Goal: Task Accomplishment & Management: Complete application form

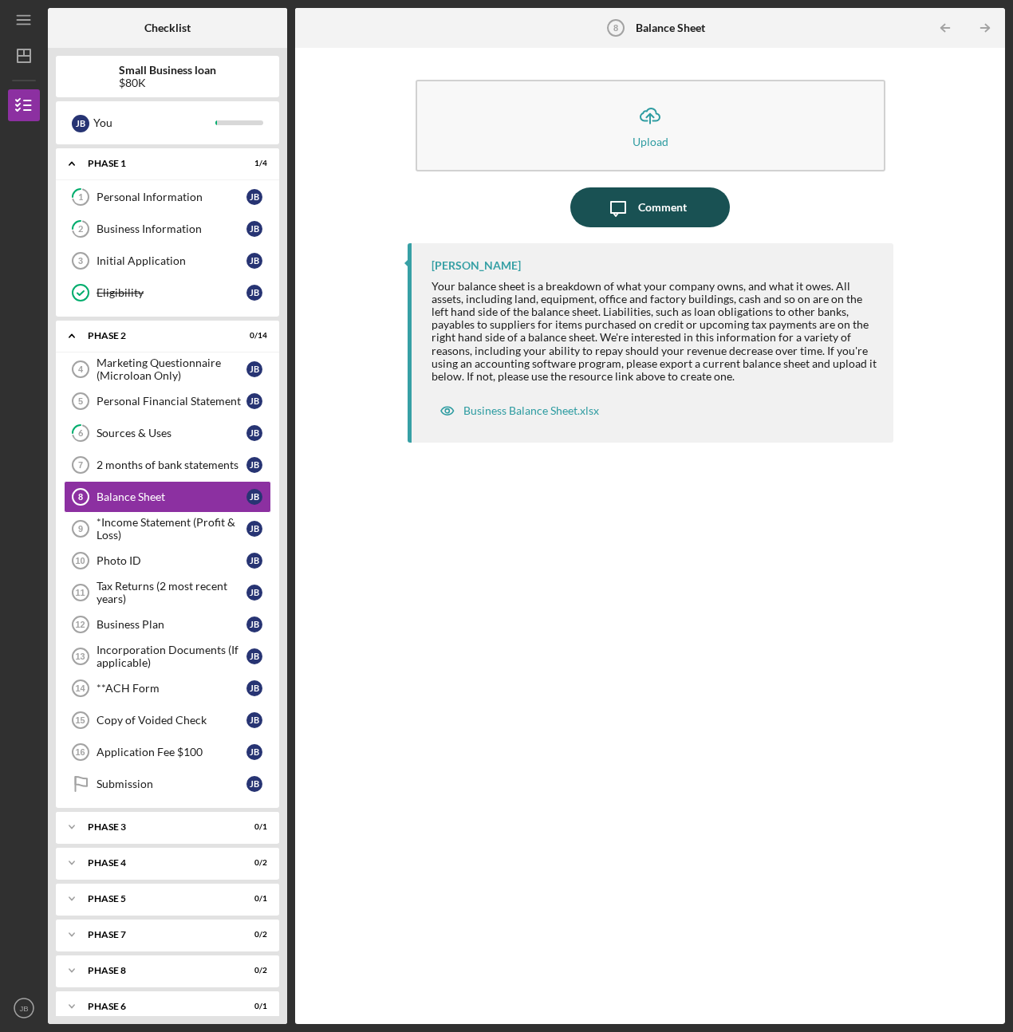
click at [632, 208] on icon "Icon/Message" at bounding box center [618, 207] width 40 height 40
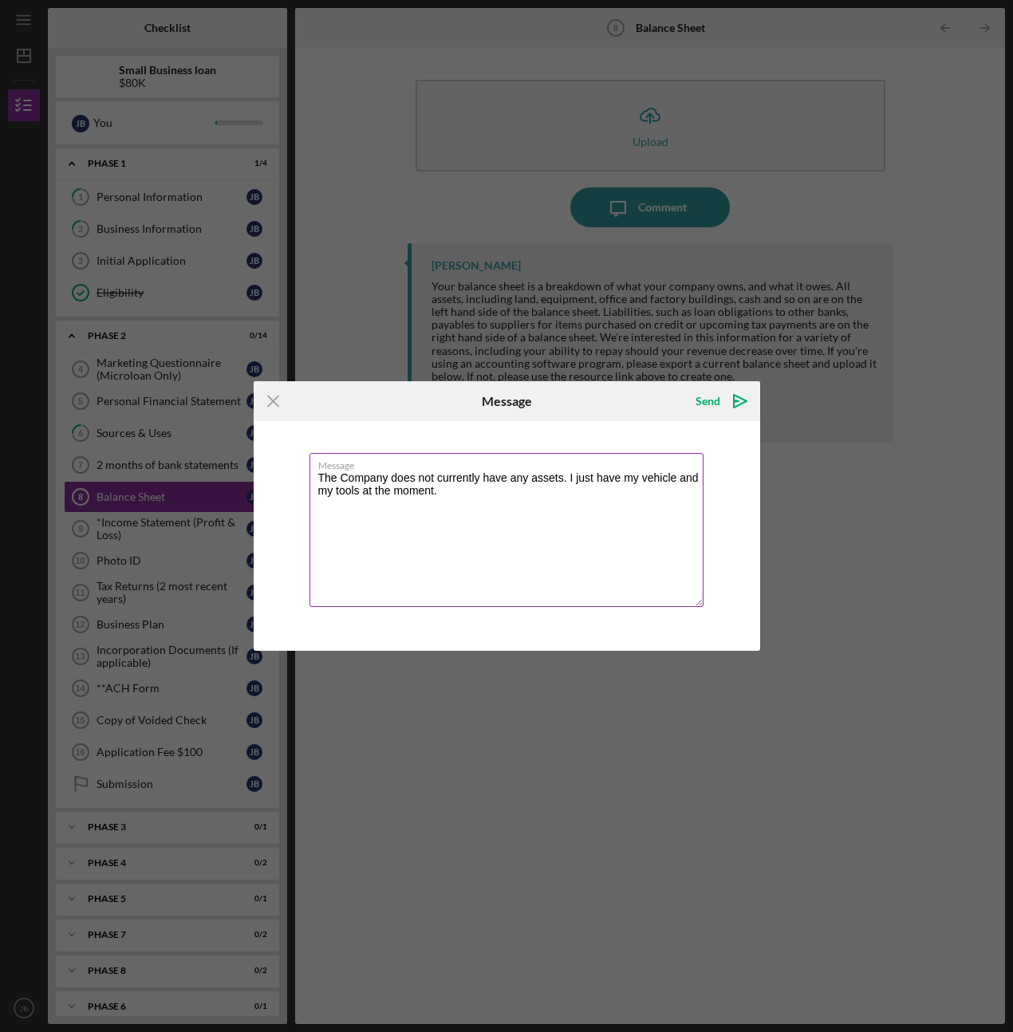
click at [455, 487] on textarea "The Company does not currently have any assets. I just have my vehicle and my t…" at bounding box center [506, 530] width 394 height 154
click at [561, 477] on textarea "The Company does not currently have any assets. I just have my vehicle and my t…" at bounding box center [506, 530] width 394 height 154
type textarea "The Company does not currently have any assets or debt. I just have my vehicle …"
click at [736, 405] on icon "Icon/icon-invite-send" at bounding box center [740, 401] width 40 height 40
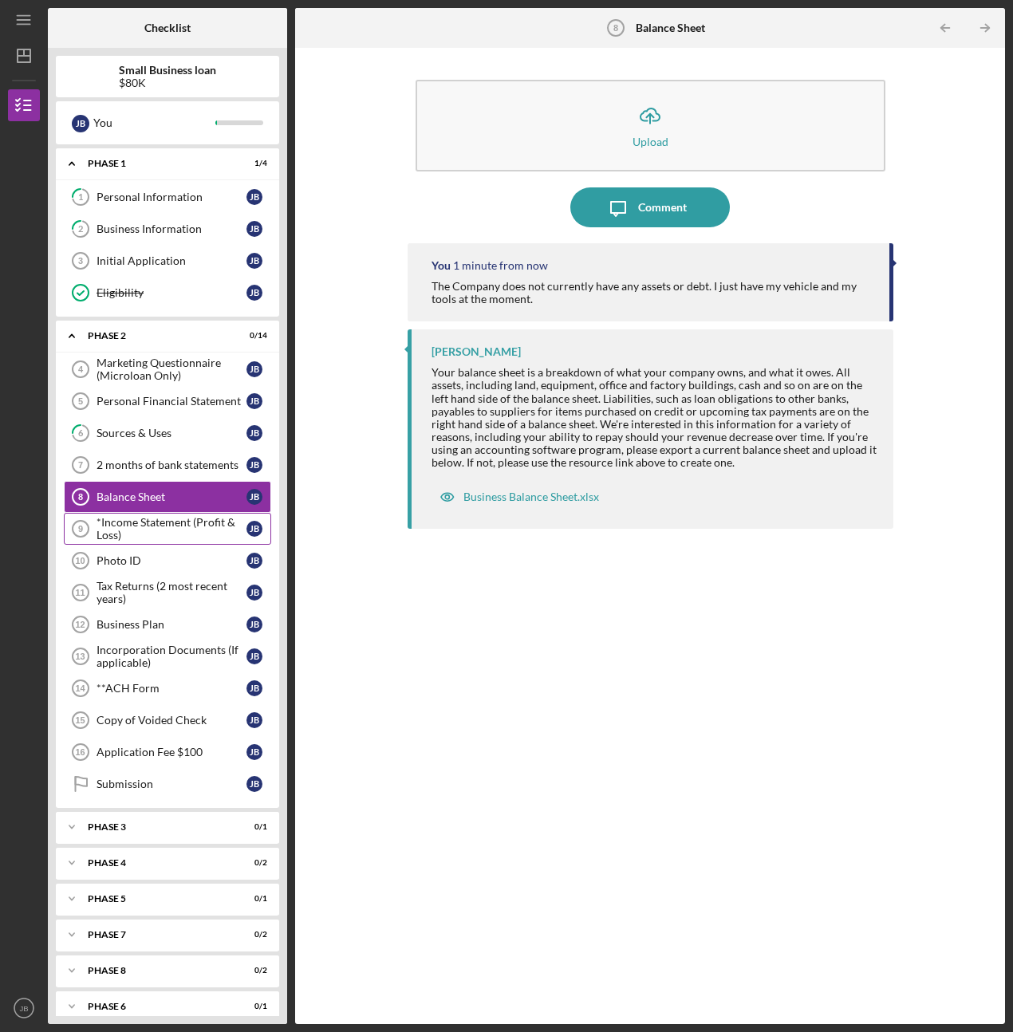
click at [159, 516] on div "*Income Statement (Profit & Loss)" at bounding box center [172, 529] width 150 height 26
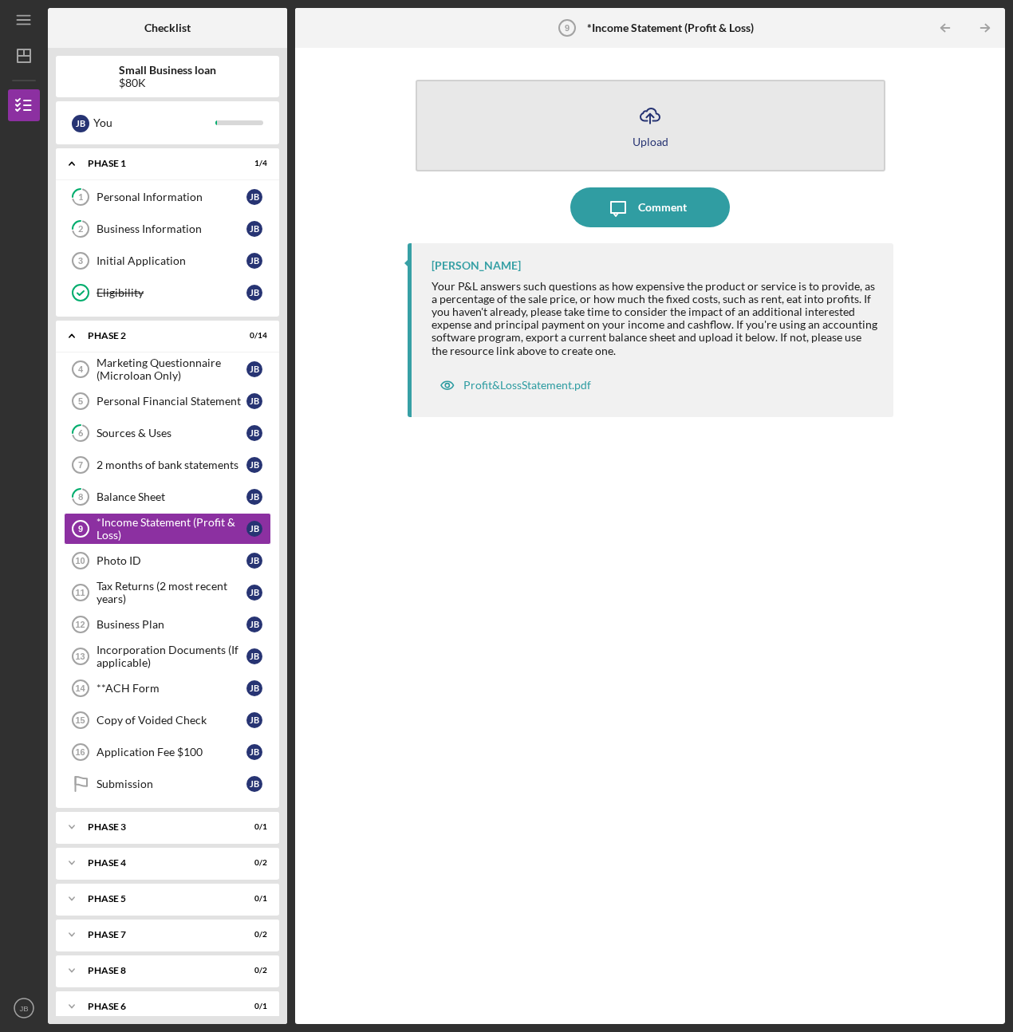
click at [609, 147] on button "Icon/Upload Upload" at bounding box center [651, 126] width 470 height 92
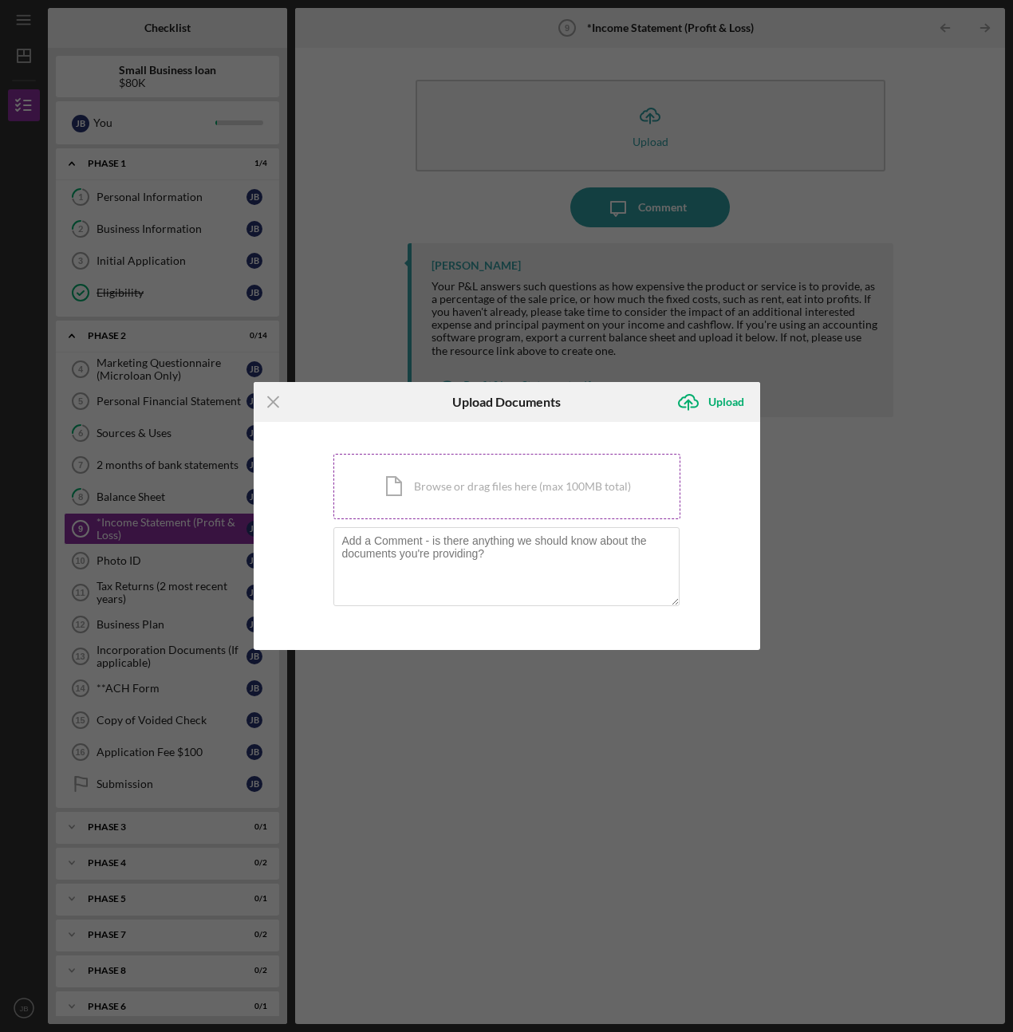
click at [415, 507] on div "Icon/Document Browse or drag files here (max 100MB total) Tap to choose files o…" at bounding box center [506, 486] width 347 height 65
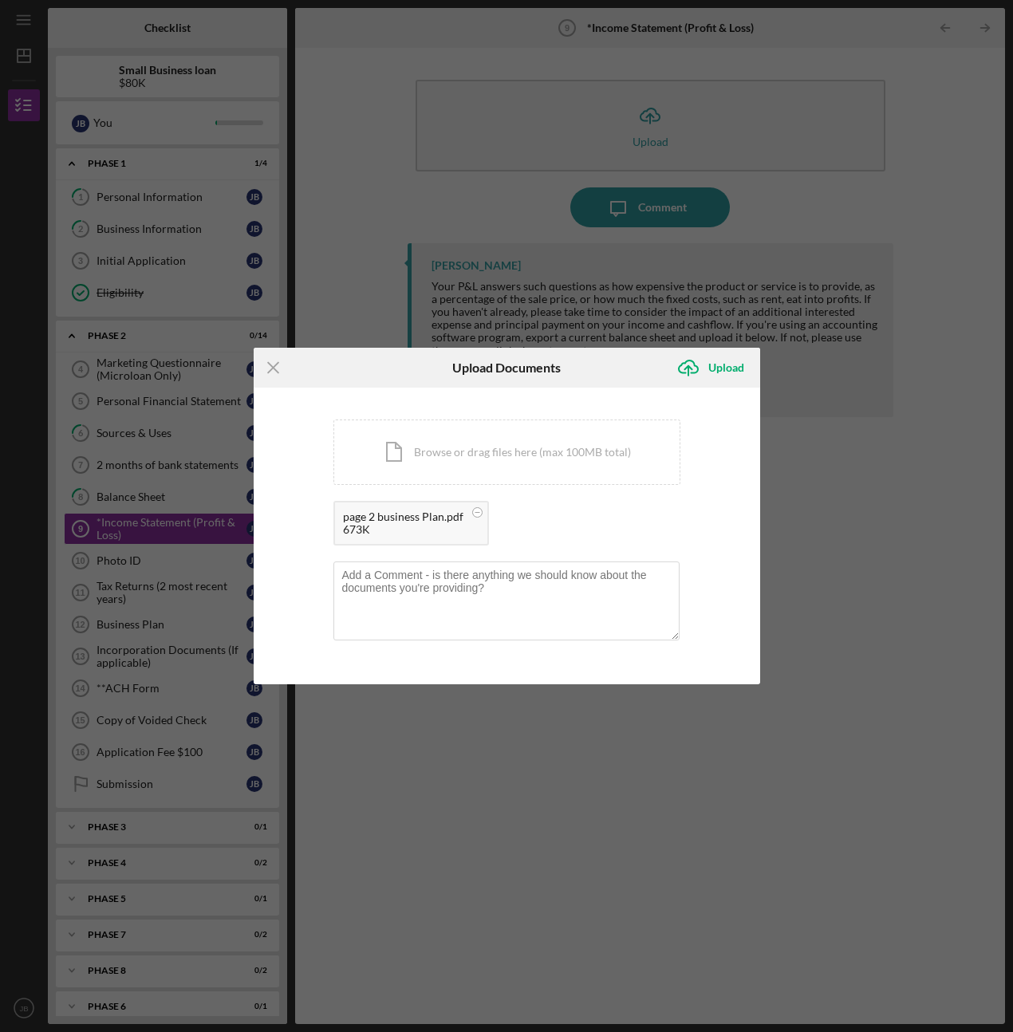
drag, startPoint x: 438, startPoint y: 531, endPoint x: 396, endPoint y: 524, distance: 42.9
click at [396, 524] on div "673K" at bounding box center [403, 529] width 120 height 13
click at [418, 593] on textarea at bounding box center [506, 600] width 346 height 78
type textarea "n"
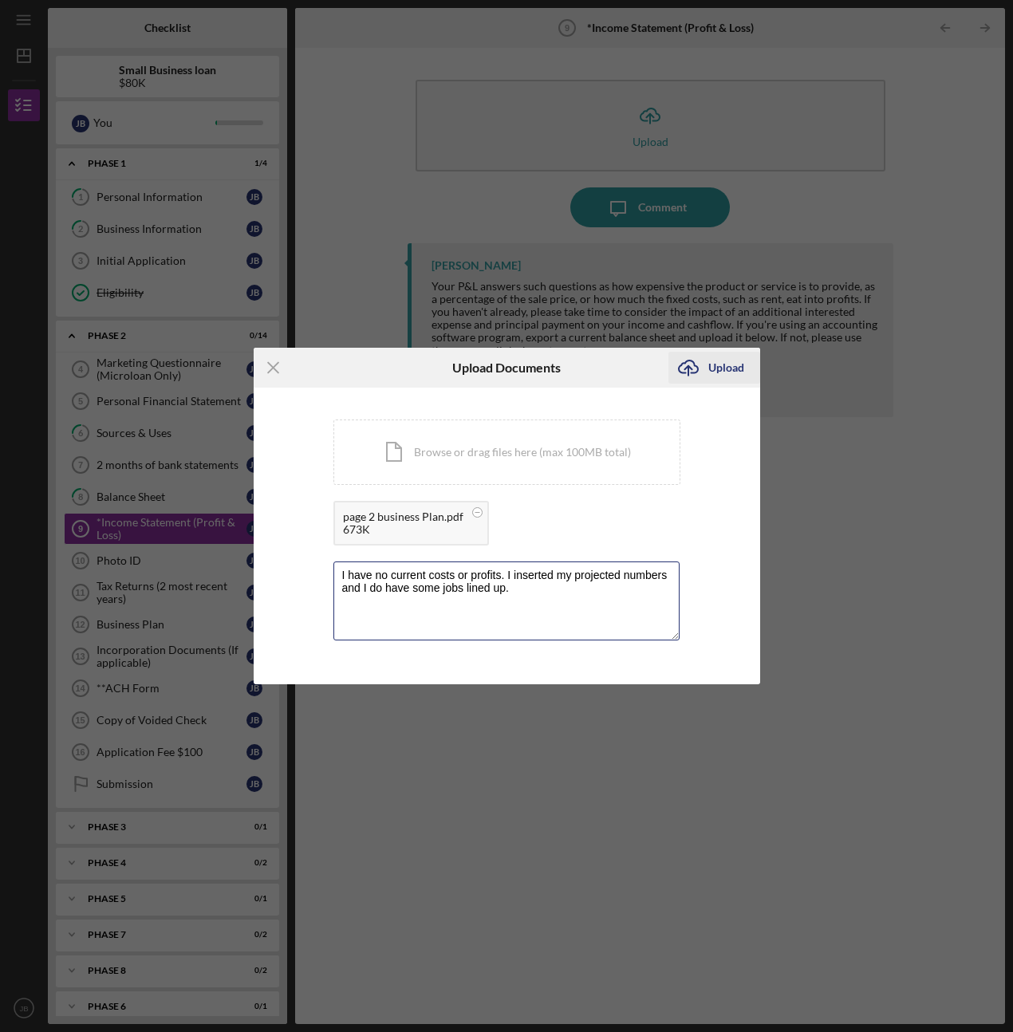
type textarea "I have no current costs or profits. I inserted my projected numbers and I do ha…"
click at [705, 368] on icon "Icon/Upload" at bounding box center [688, 368] width 40 height 40
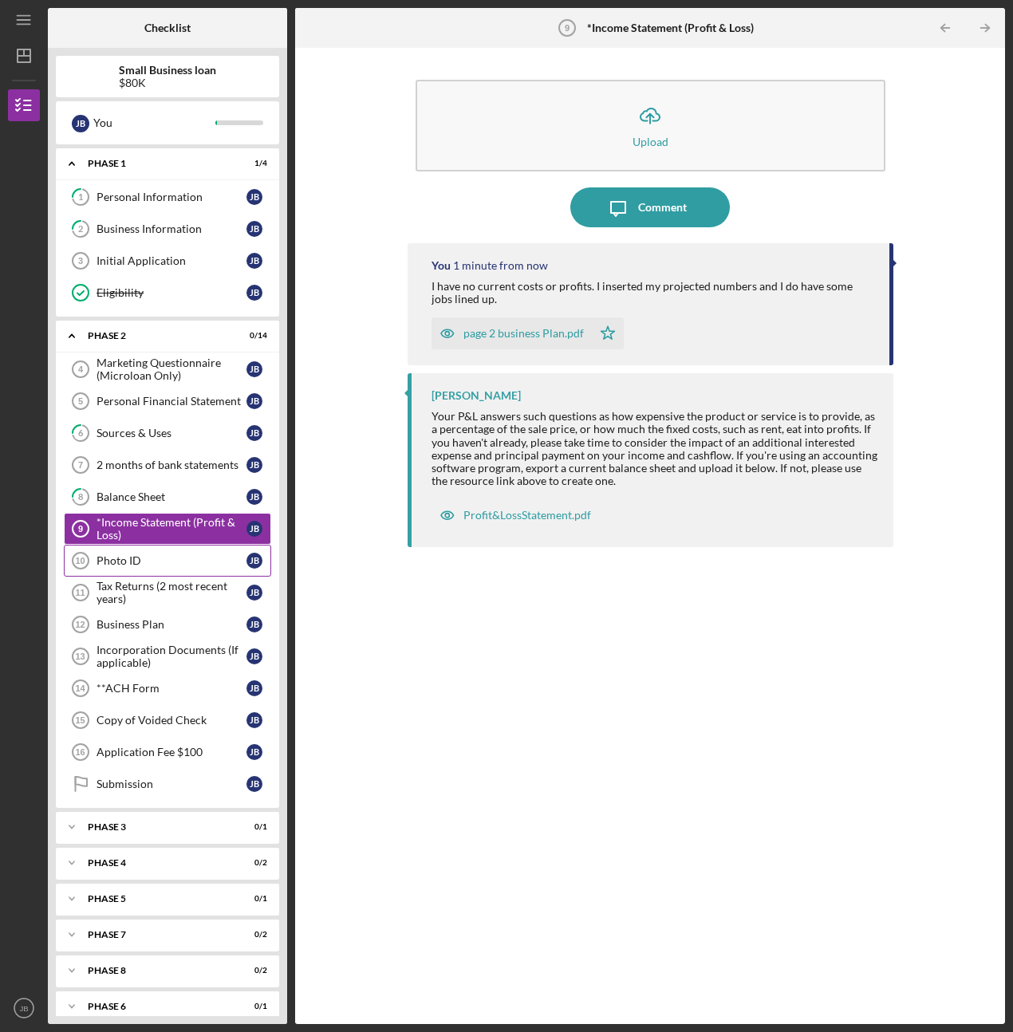
click at [153, 561] on div "Photo ID" at bounding box center [172, 560] width 150 height 13
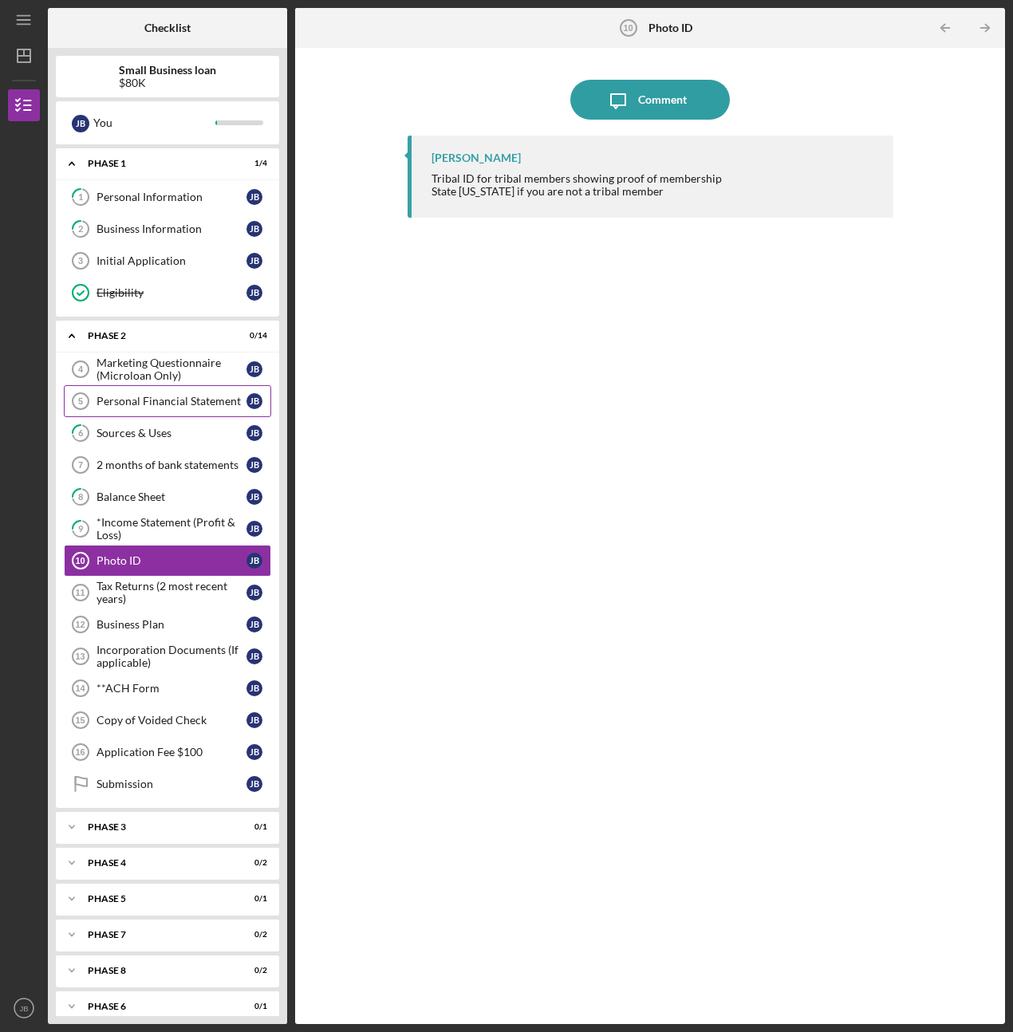
click at [136, 404] on div "Personal Financial Statement" at bounding box center [172, 401] width 150 height 13
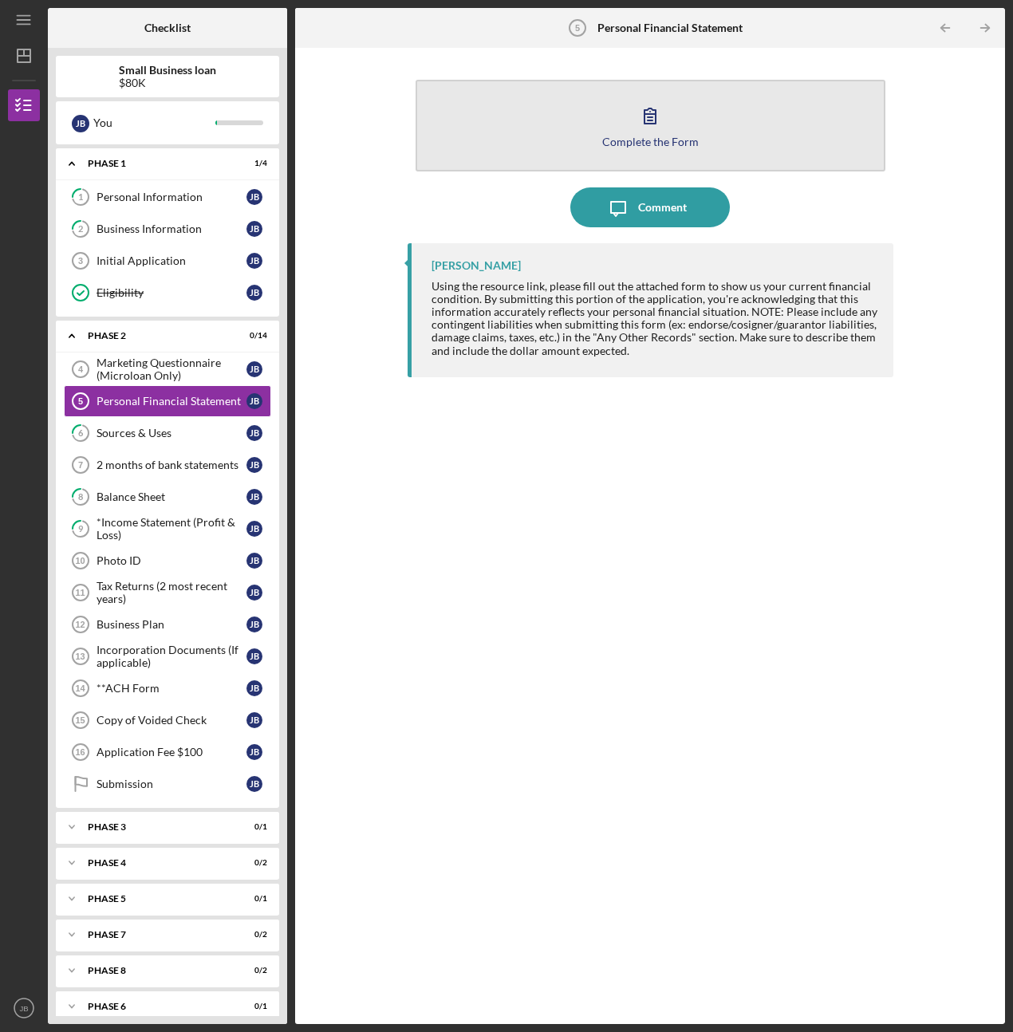
click at [557, 156] on button "Complete the Form Form" at bounding box center [651, 126] width 470 height 92
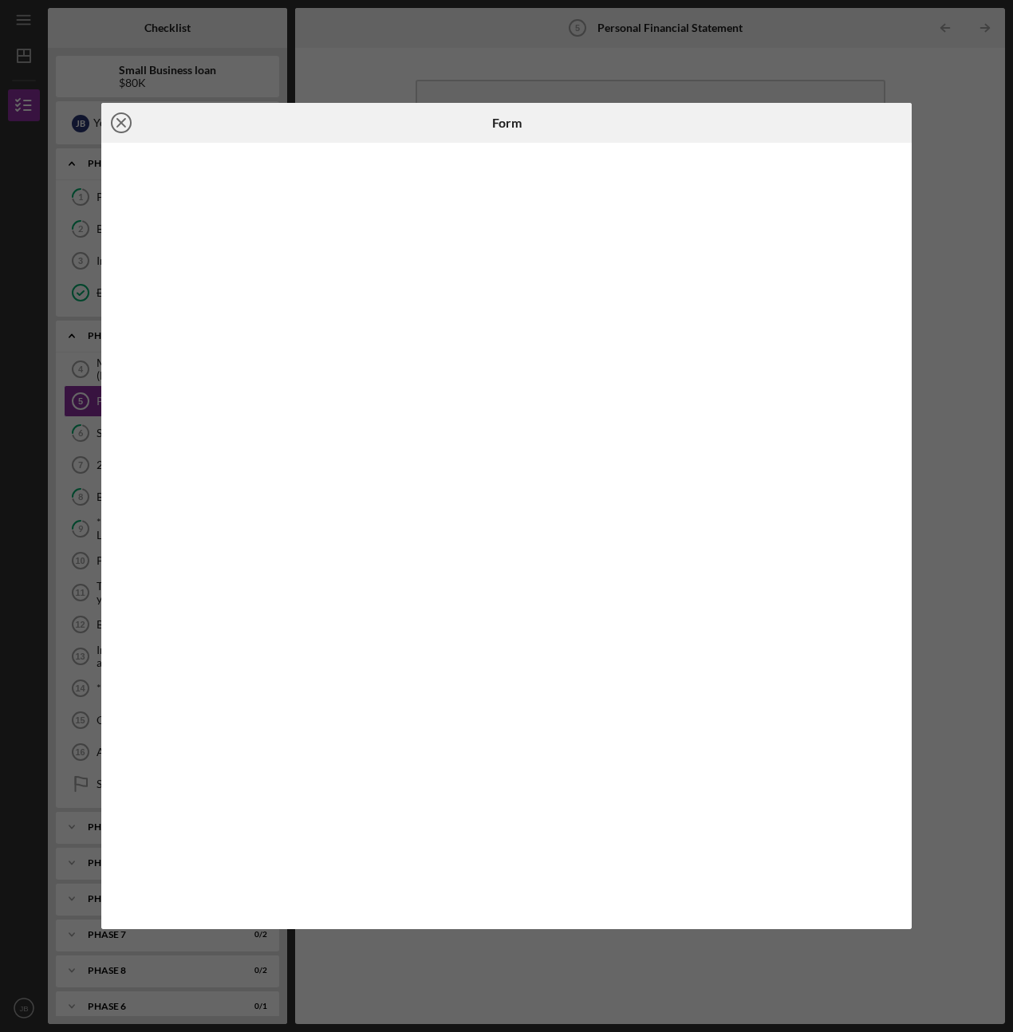
click at [120, 119] on icon "Icon/Close" at bounding box center [121, 123] width 40 height 40
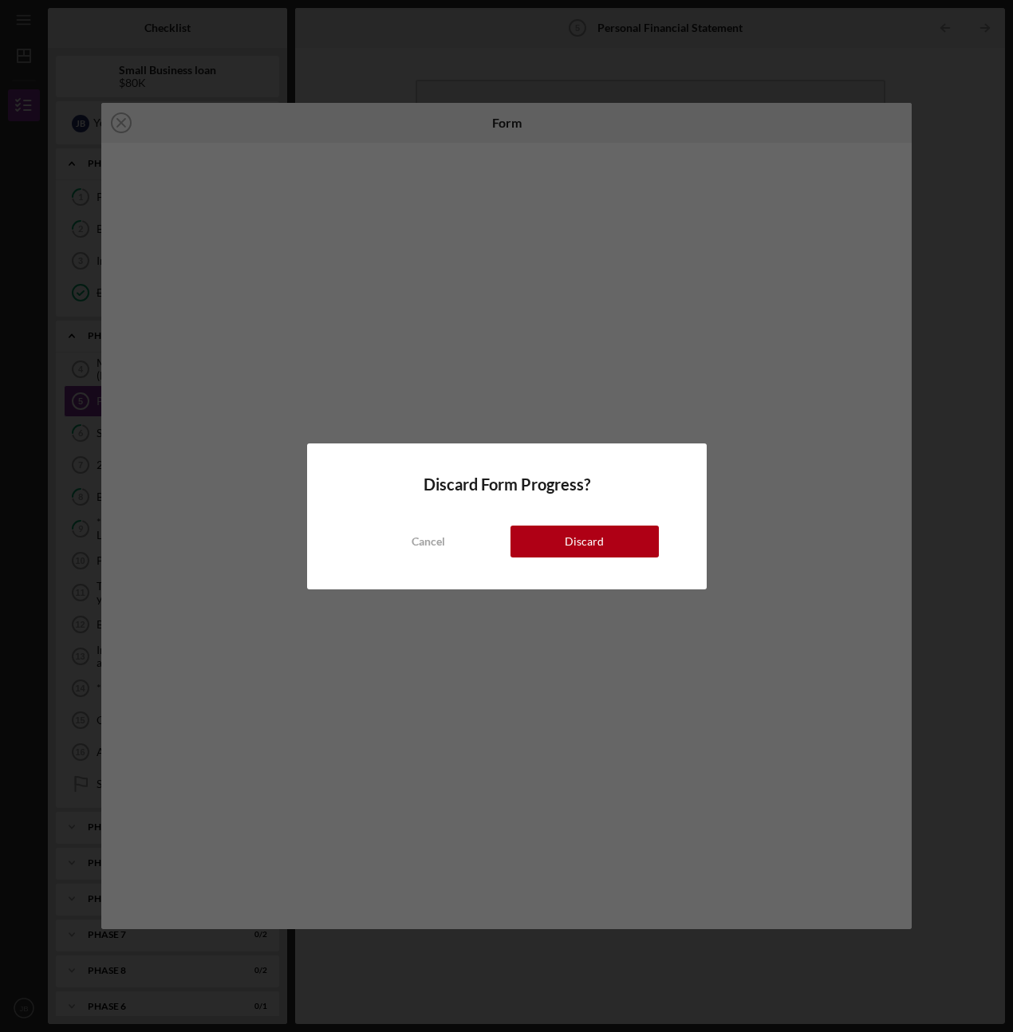
click at [542, 532] on button "Discard" at bounding box center [584, 542] width 148 height 32
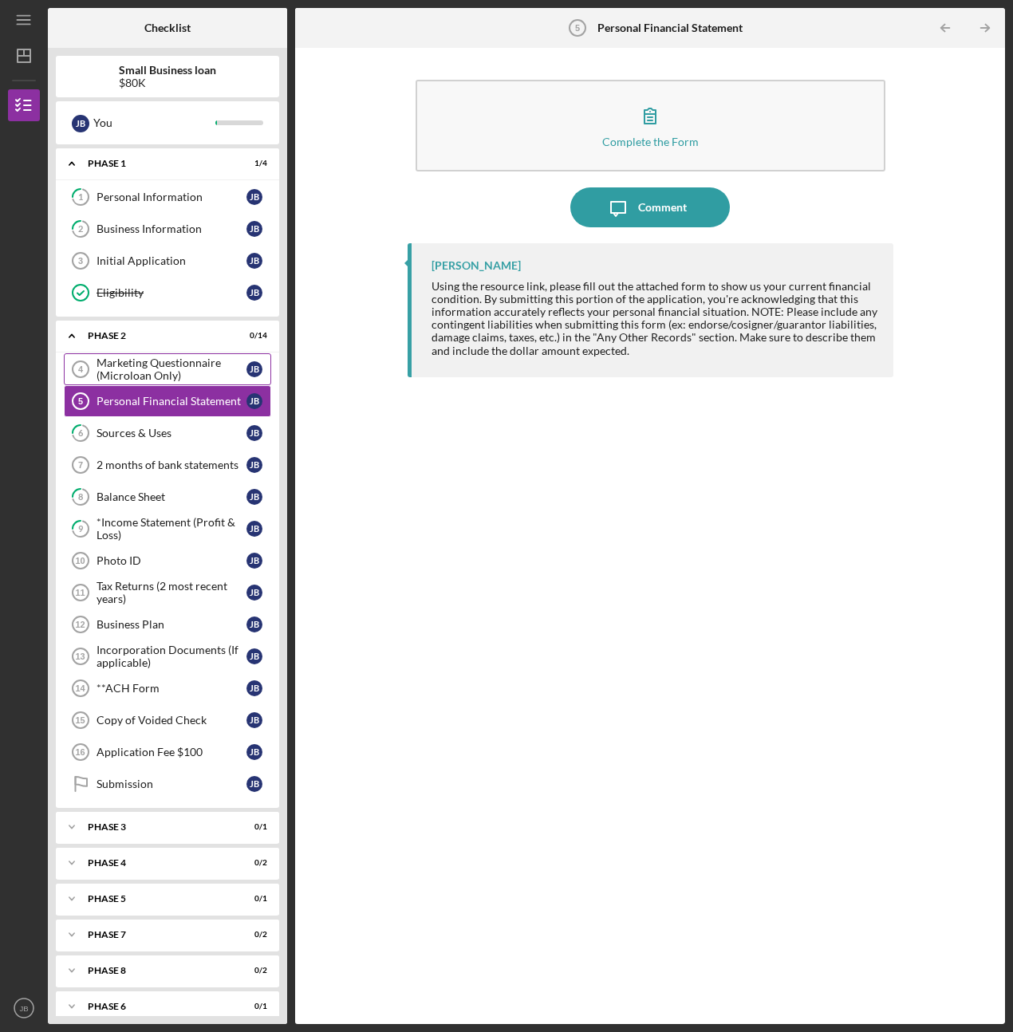
click at [142, 365] on div "Marketing Questionnaire (Microloan Only)" at bounding box center [172, 369] width 150 height 26
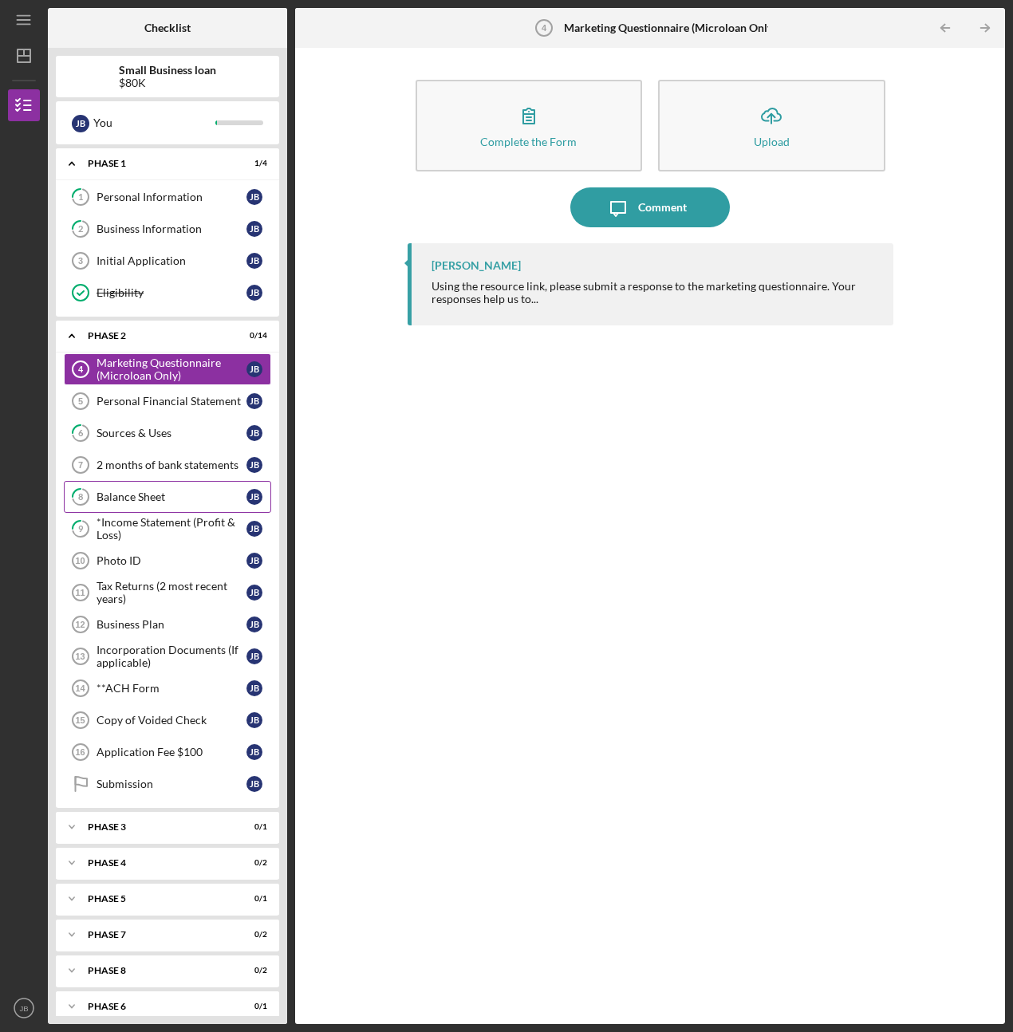
click at [118, 491] on div "Balance Sheet" at bounding box center [172, 496] width 150 height 13
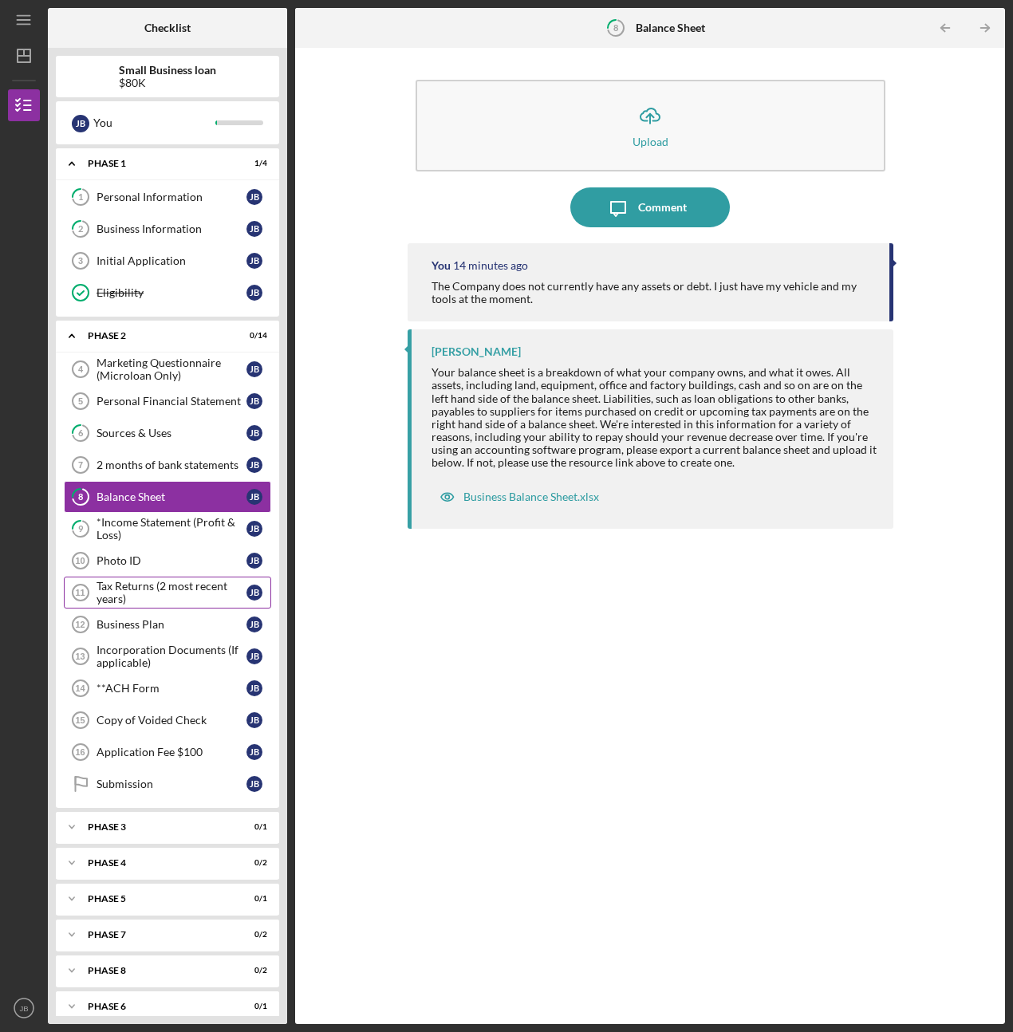
click at [112, 599] on div "Tax Returns (2 most recent years)" at bounding box center [172, 593] width 150 height 26
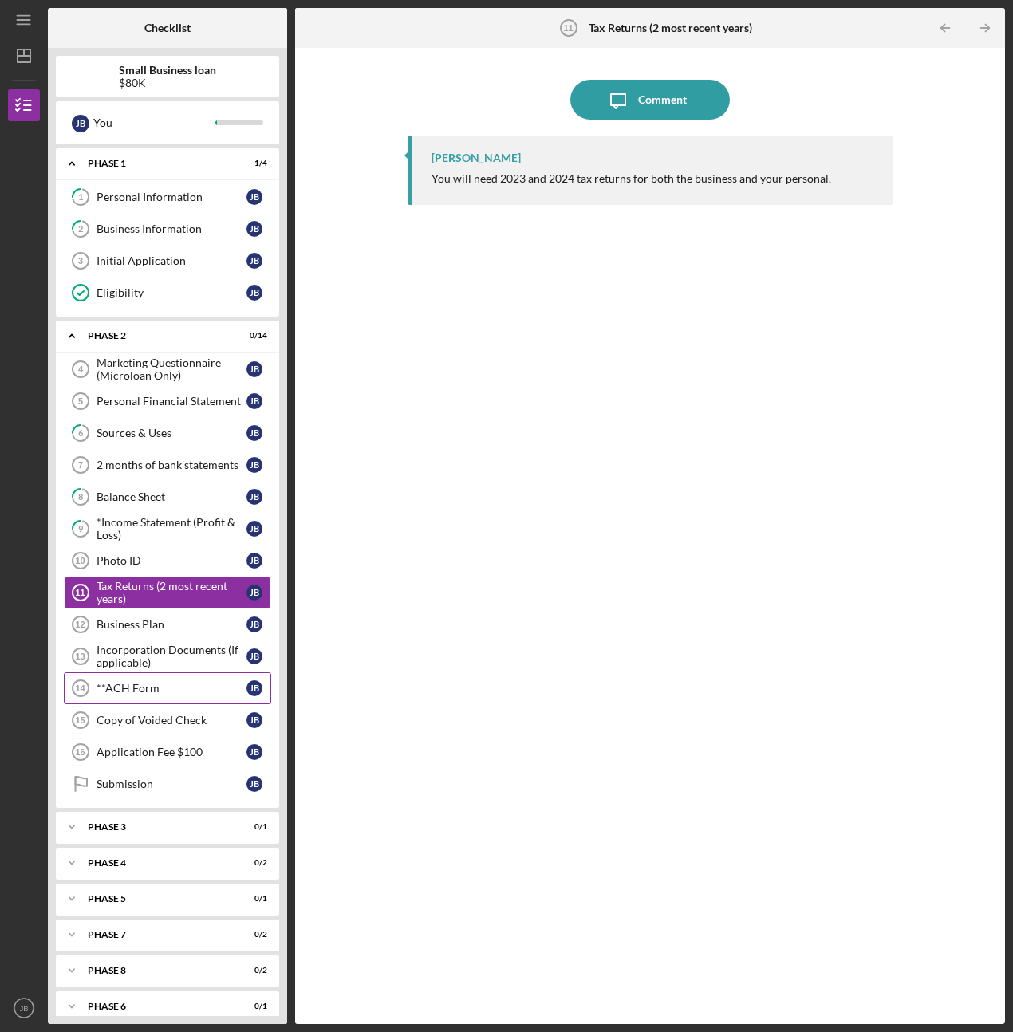
click at [157, 689] on div "**ACH Form" at bounding box center [172, 688] width 150 height 13
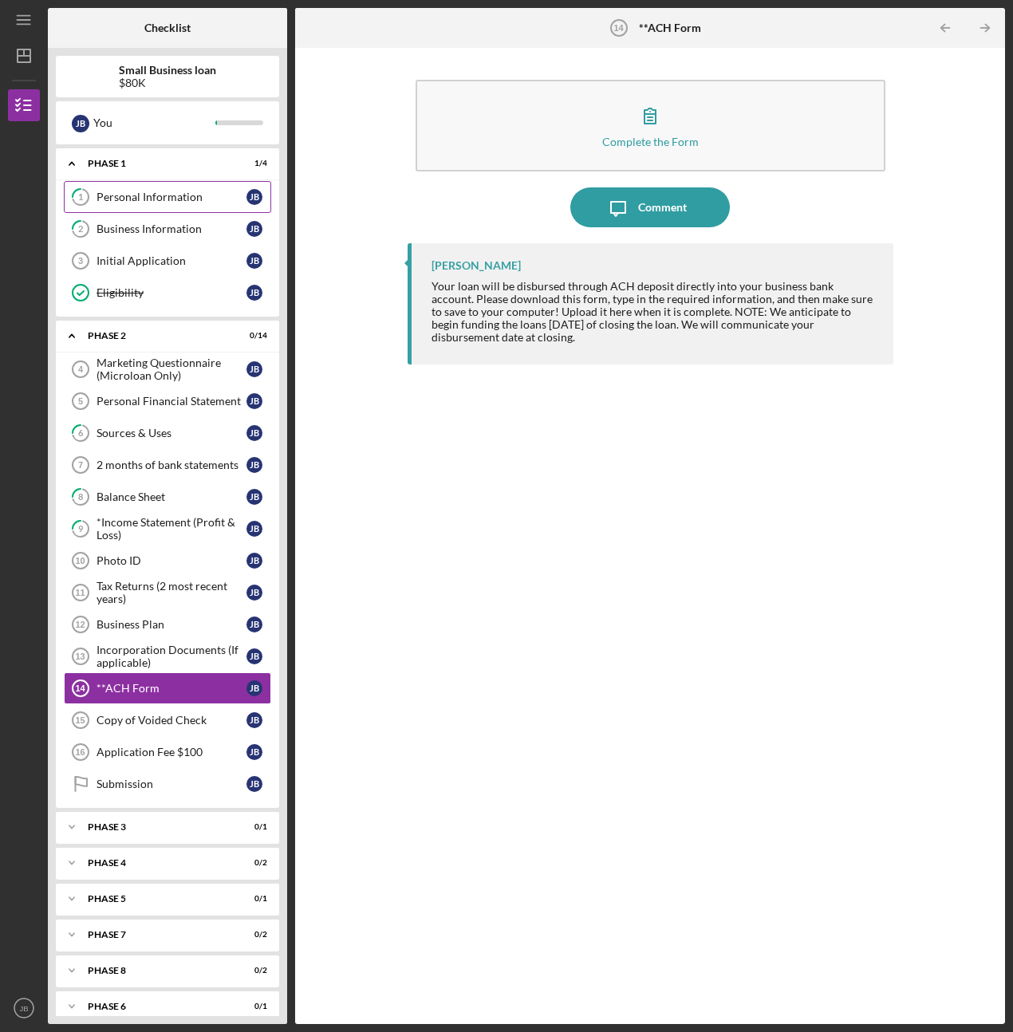
click at [106, 191] on div "Personal Information" at bounding box center [172, 197] width 150 height 13
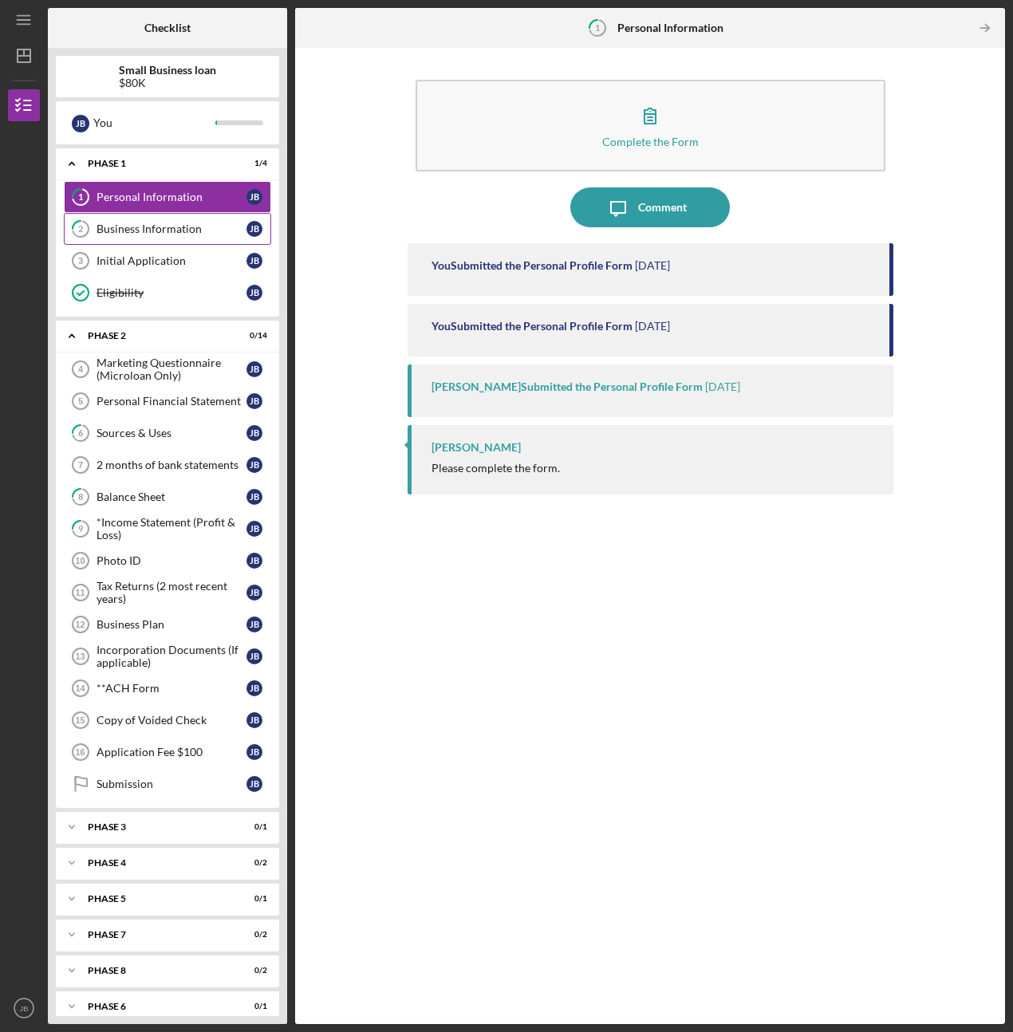
click at [126, 219] on link "2 Business Information [PERSON_NAME]" at bounding box center [167, 229] width 207 height 32
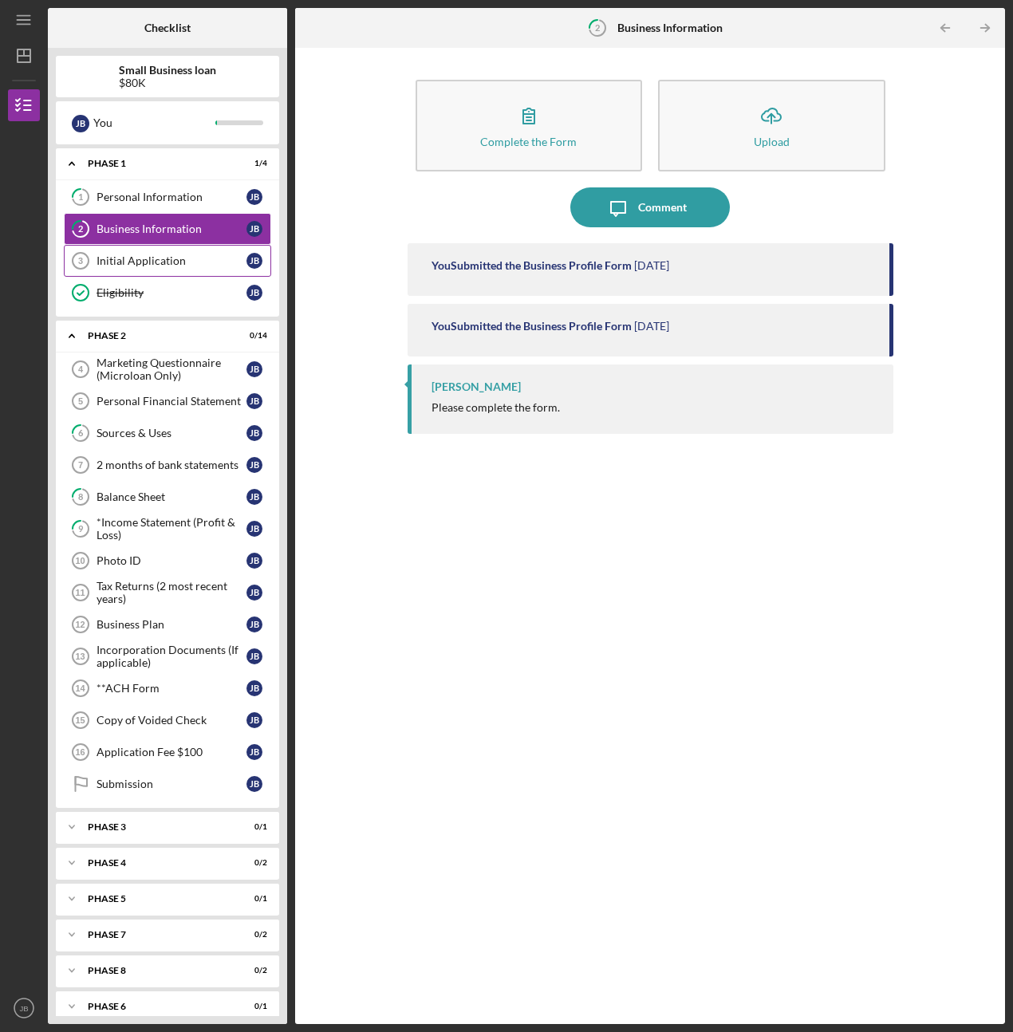
click at [131, 254] on link "Initial Application 3 Initial Application [PERSON_NAME]" at bounding box center [167, 261] width 207 height 32
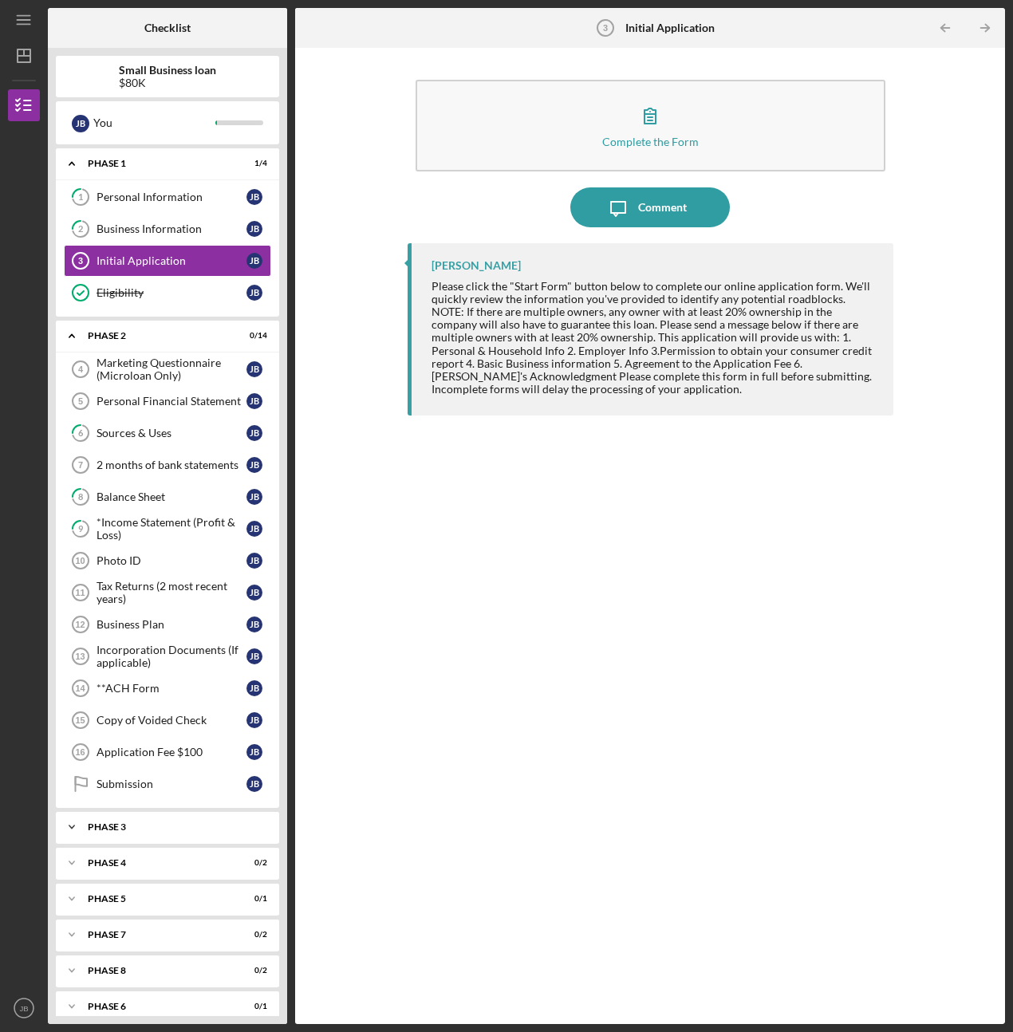
click at [107, 822] on div "Phase 3" at bounding box center [173, 827] width 171 height 10
click at [93, 826] on div "Phase 3" at bounding box center [173, 827] width 171 height 10
click at [135, 651] on div "Incorporation Documents (If applicable)" at bounding box center [172, 657] width 150 height 26
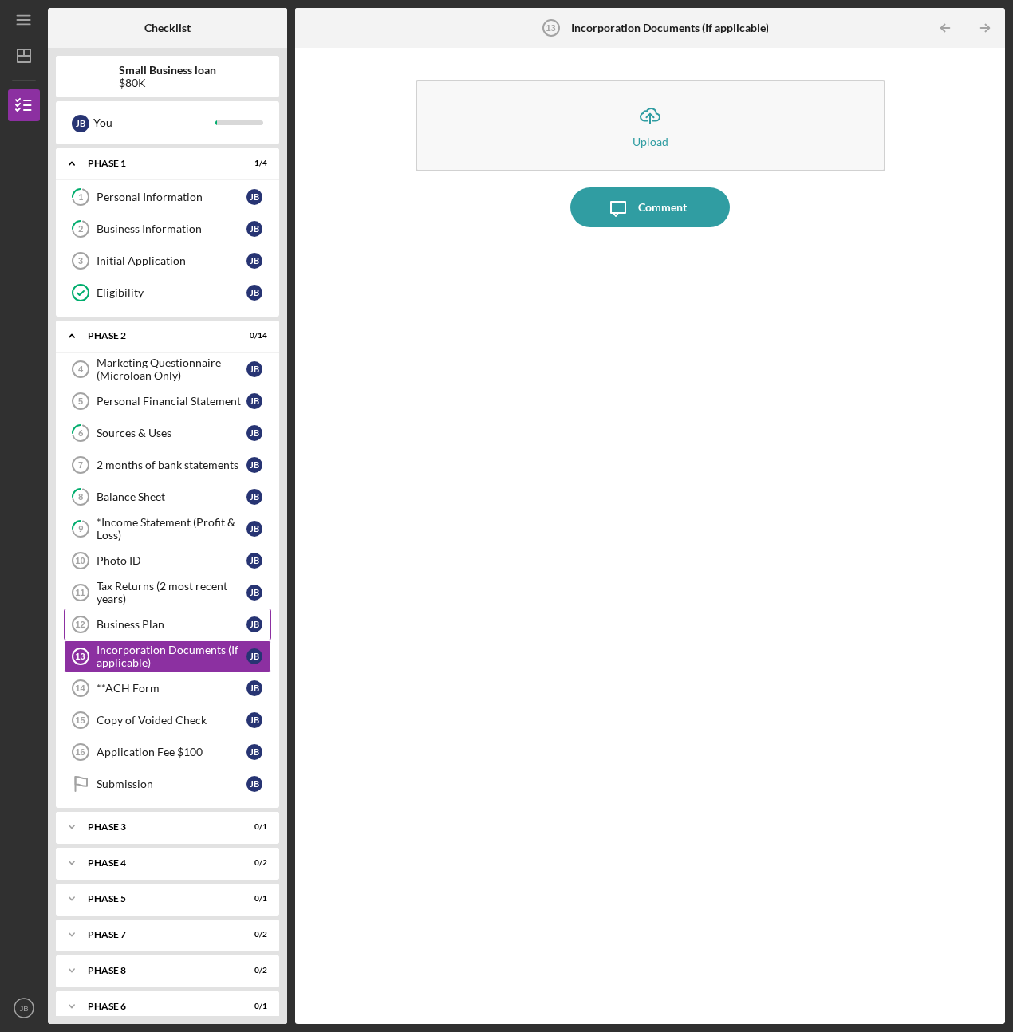
click at [151, 622] on div "Business Plan" at bounding box center [172, 624] width 150 height 13
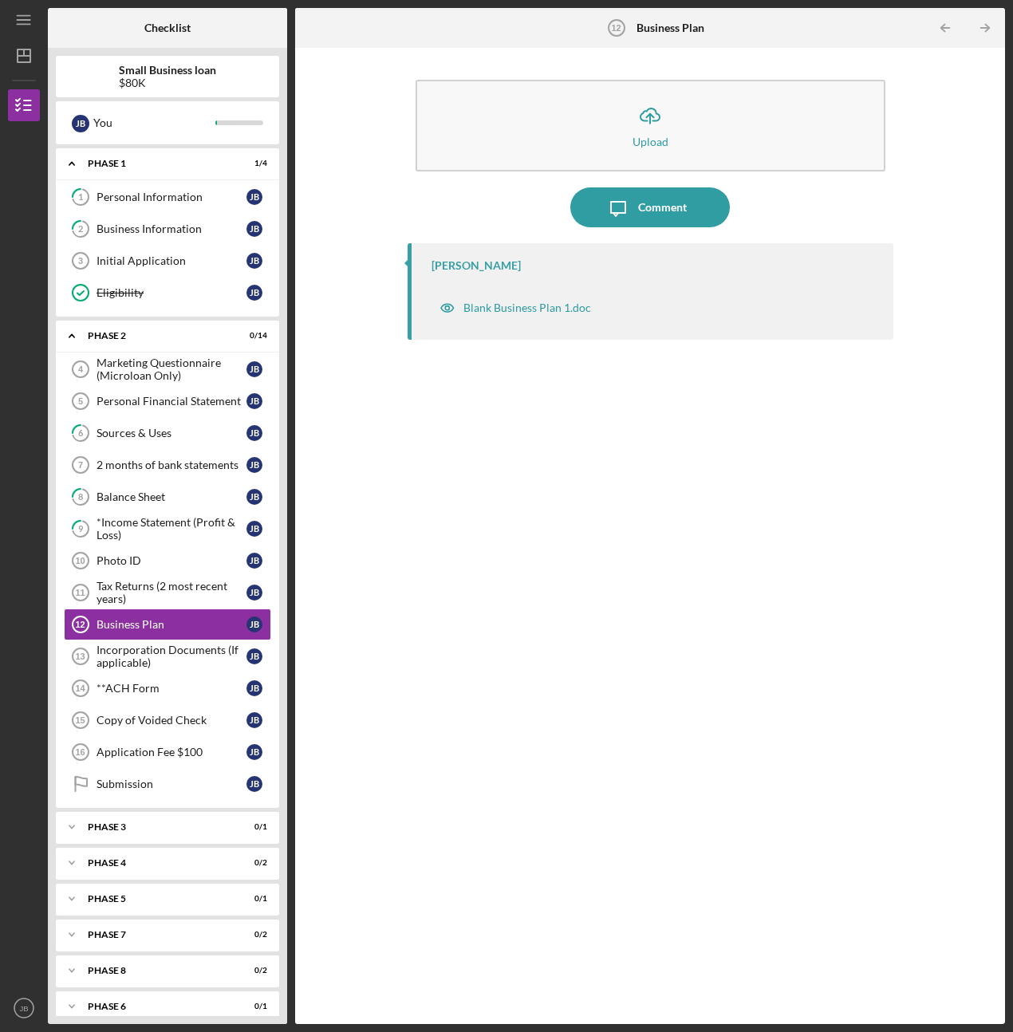
drag, startPoint x: 501, startPoint y: 286, endPoint x: 451, endPoint y: 264, distance: 54.3
click at [451, 262] on div "[PERSON_NAME]" at bounding box center [475, 265] width 89 height 13
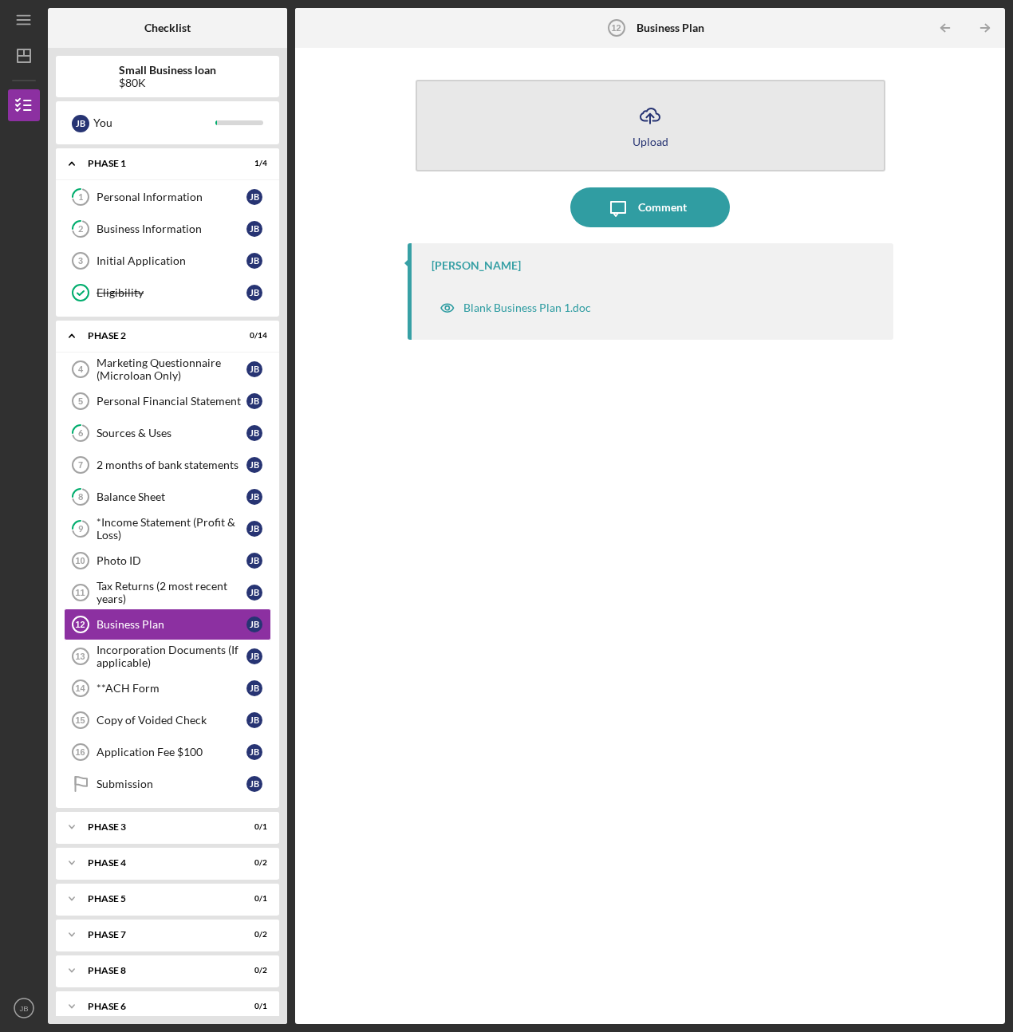
click at [597, 104] on button "Icon/Upload Upload" at bounding box center [651, 126] width 470 height 92
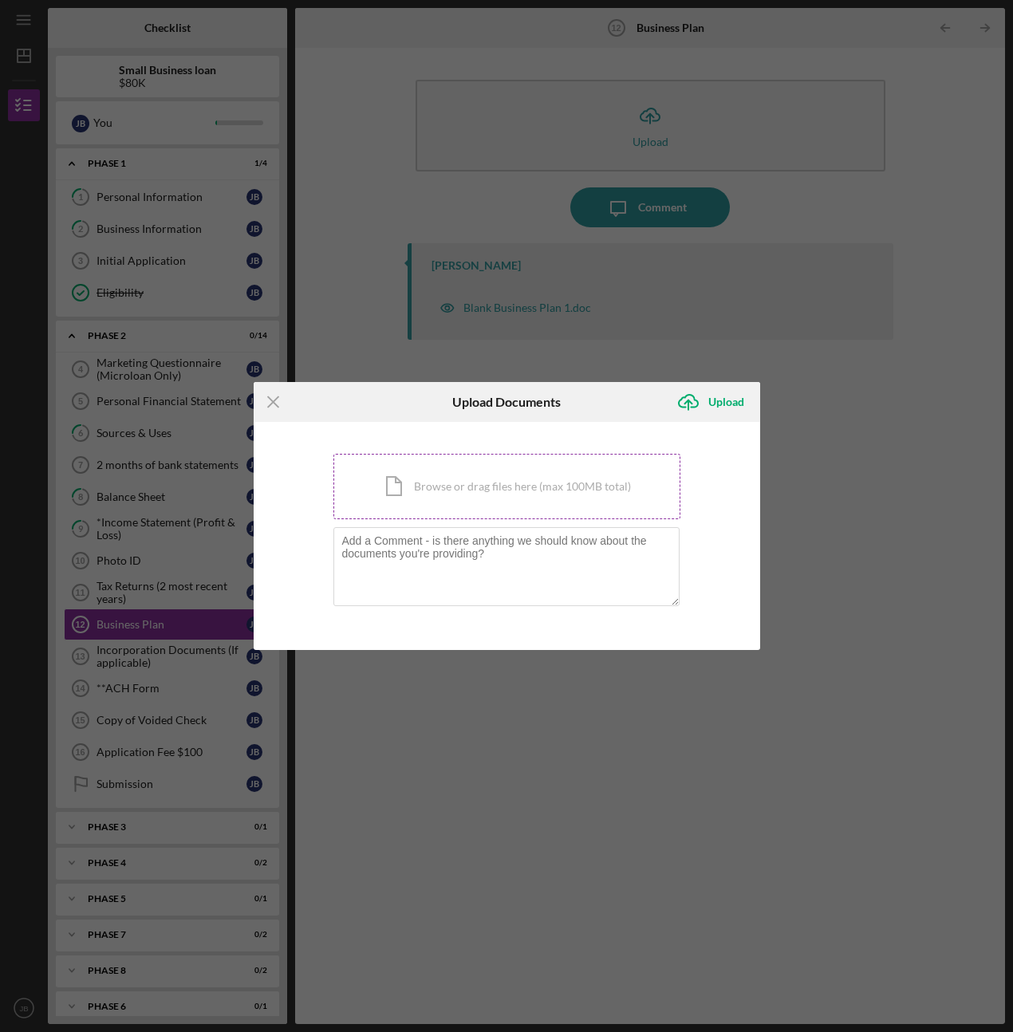
click at [466, 495] on div "Icon/Document Browse or drag files here (max 100MB total) Tap to choose files o…" at bounding box center [506, 486] width 347 height 65
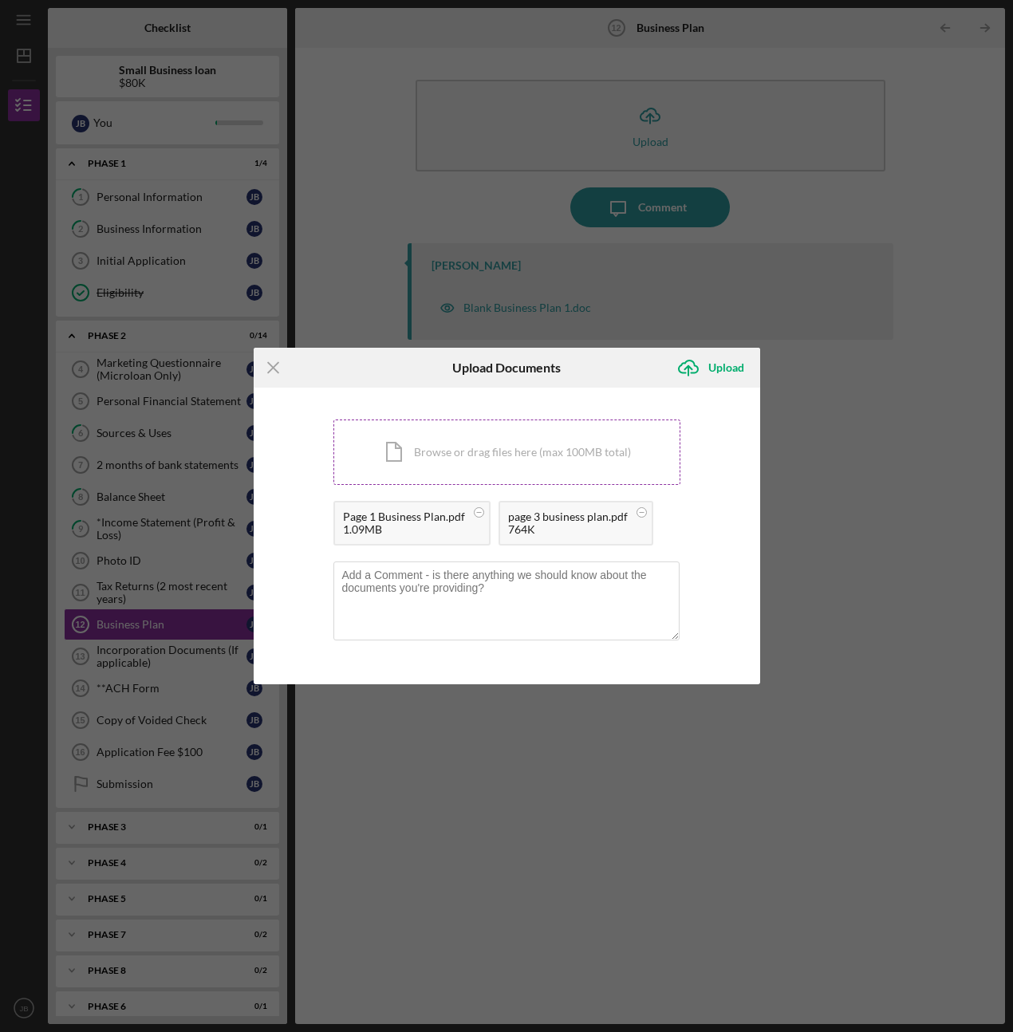
click at [467, 453] on div "Icon/Document Browse or drag files here (max 100MB total) Tap to choose files o…" at bounding box center [506, 451] width 347 height 65
click at [490, 457] on div "Icon/Document Browse or drag files here (max 100MB total) Tap to choose files o…" at bounding box center [506, 451] width 347 height 65
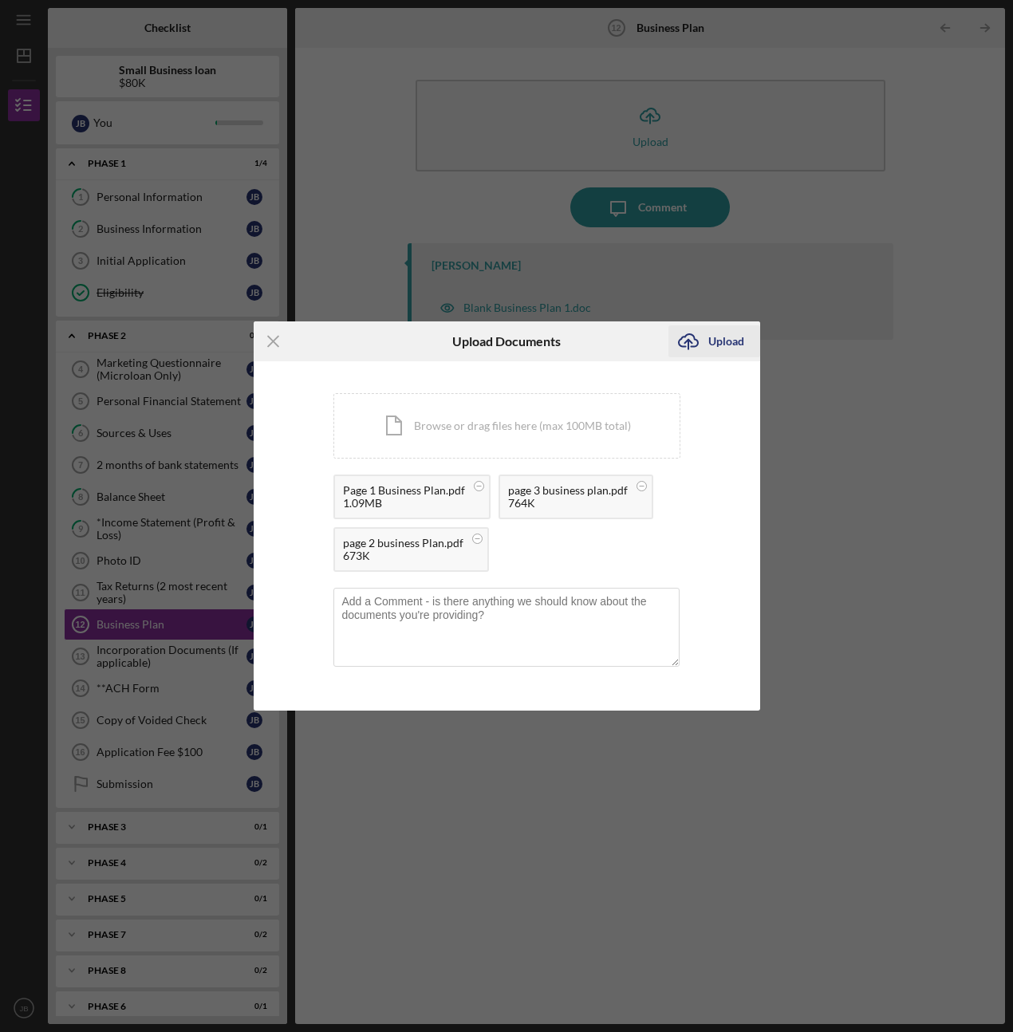
click at [697, 342] on icon "submit" at bounding box center [688, 340] width 19 height 12
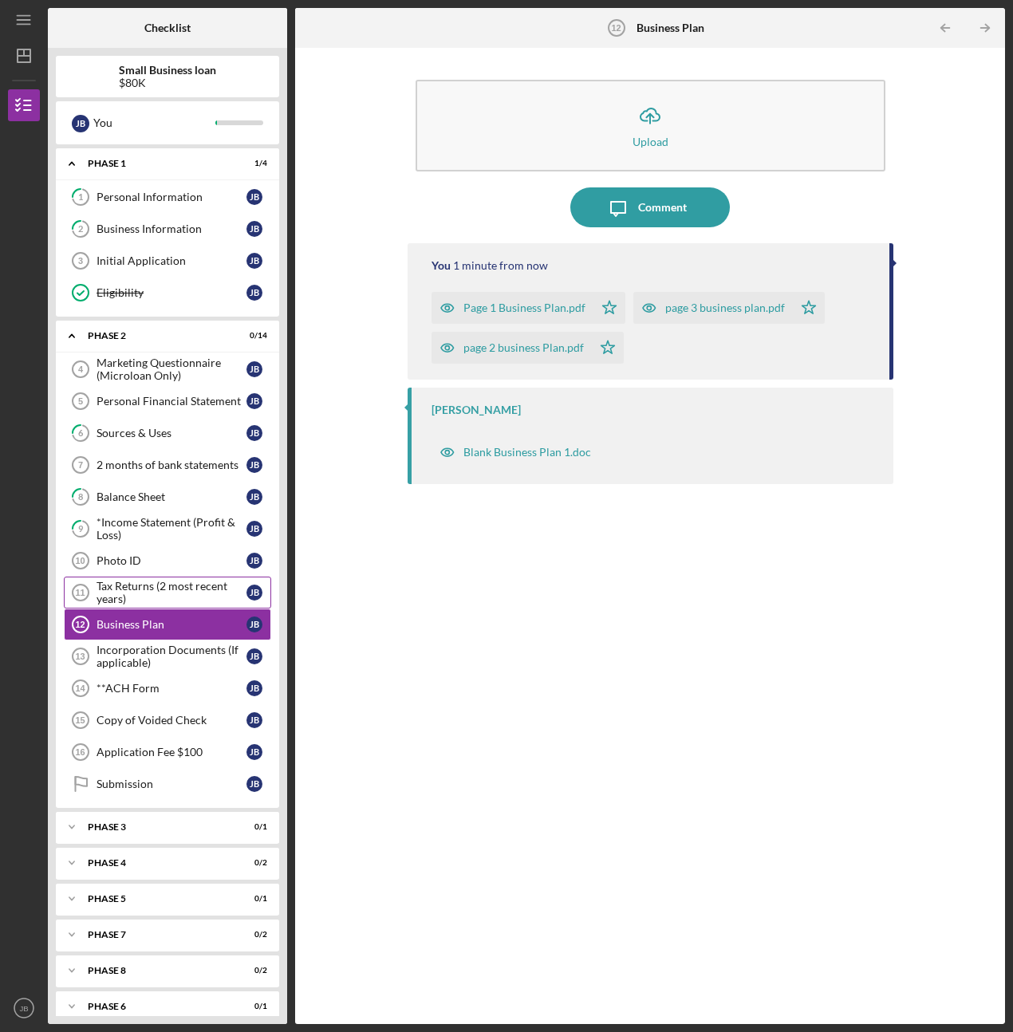
click at [153, 592] on div "Tax Returns (2 most recent years)" at bounding box center [172, 593] width 150 height 26
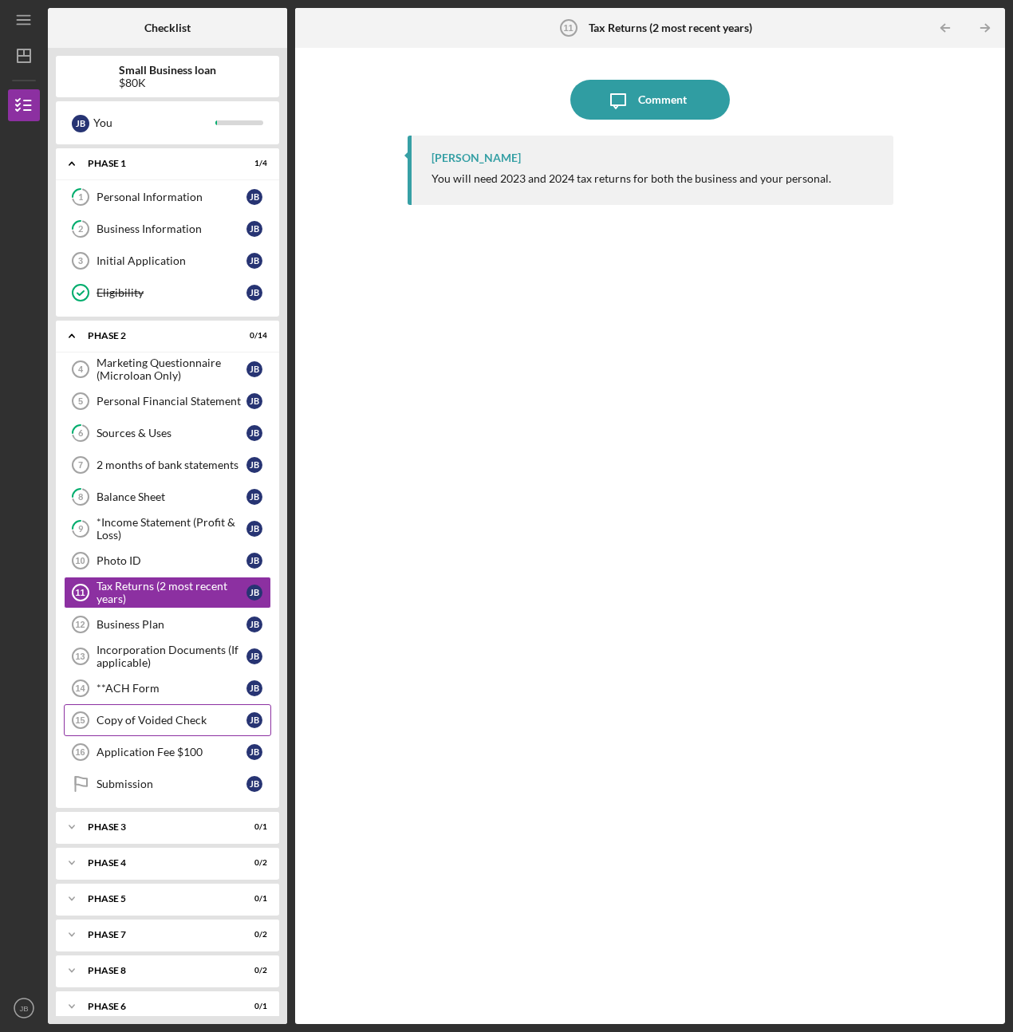
click at [171, 719] on div "Copy of Voided Check" at bounding box center [172, 720] width 150 height 13
